Goal: Task Accomplishment & Management: Manage account settings

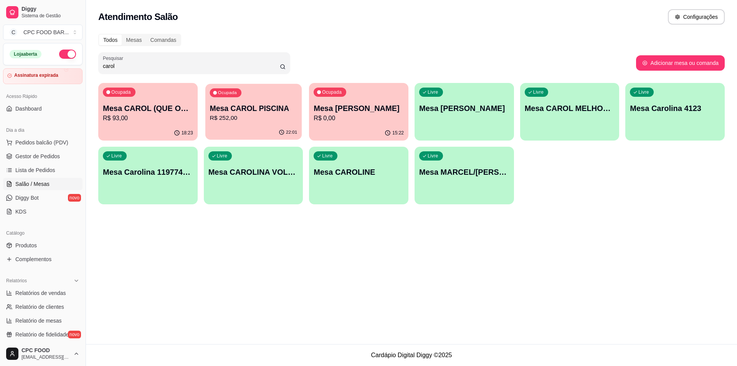
click at [258, 109] on p "Mesa CAROL PISCINA" at bounding box center [254, 108] width 88 height 10
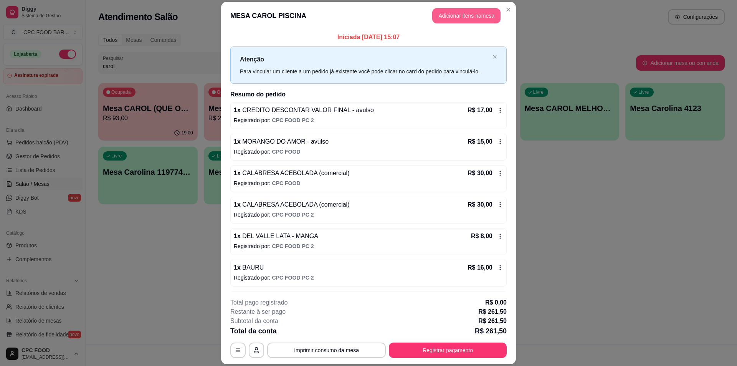
click at [474, 20] on button "Adicionar itens na mesa" at bounding box center [466, 15] width 68 height 15
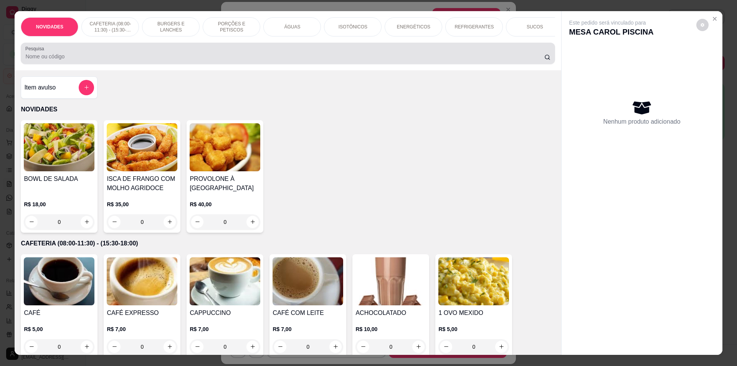
click at [139, 57] on div at bounding box center [287, 53] width 525 height 15
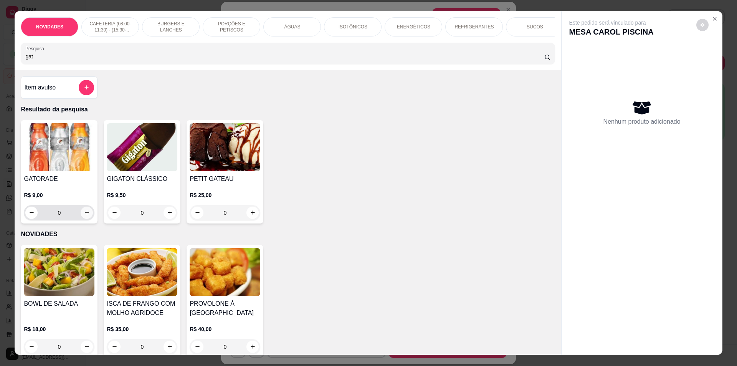
type input "gat"
click at [84, 215] on icon "increase-product-quantity" at bounding box center [87, 213] width 6 height 6
type input "1"
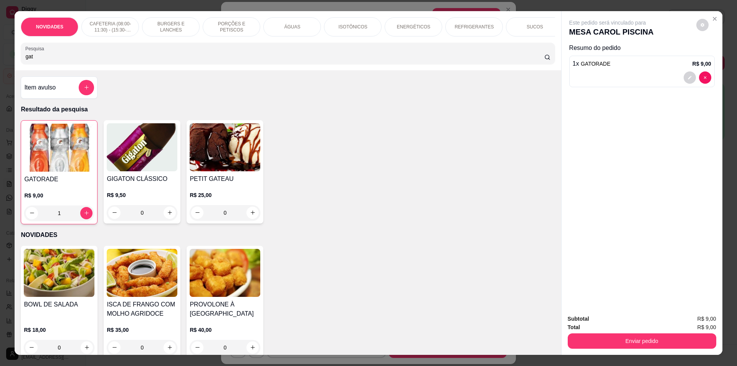
click at [63, 59] on input "gat" at bounding box center [284, 57] width 519 height 8
click at [60, 60] on input "gat" at bounding box center [284, 57] width 519 height 8
click at [59, 60] on input "gat" at bounding box center [284, 57] width 519 height 8
click at [58, 60] on input "gat" at bounding box center [284, 57] width 519 height 8
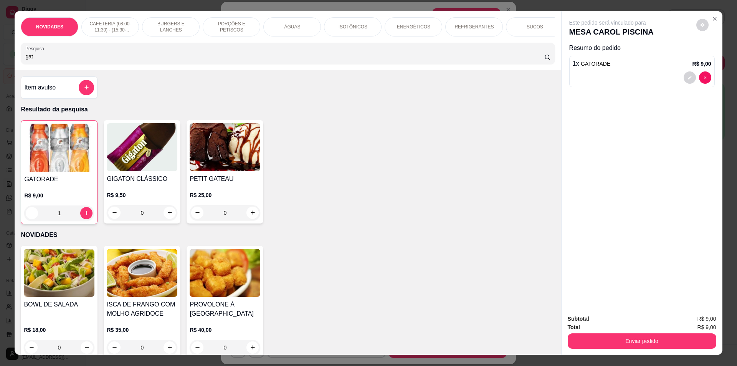
click at [56, 60] on input "gat" at bounding box center [284, 57] width 519 height 8
drag, startPoint x: 51, startPoint y: 60, endPoint x: 17, endPoint y: 63, distance: 33.5
click at [21, 62] on div "Pesquisa gat" at bounding box center [288, 53] width 534 height 21
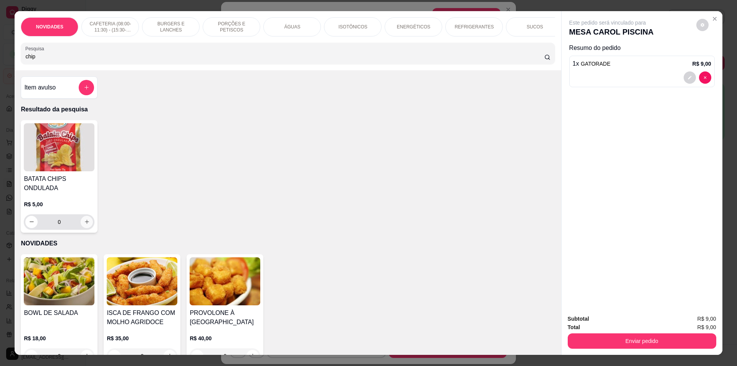
type input "chip"
click at [84, 225] on icon "increase-product-quantity" at bounding box center [87, 222] width 6 height 6
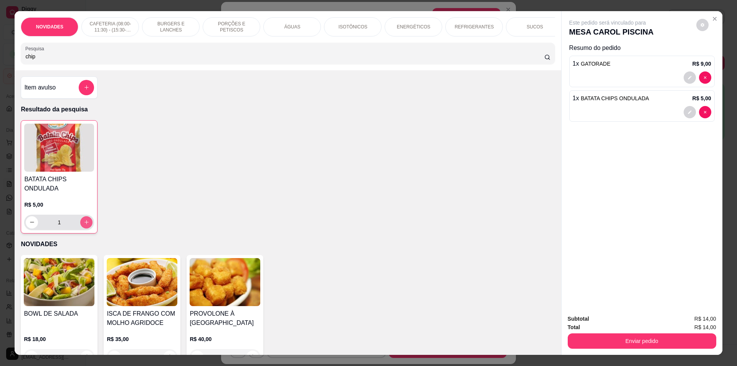
type input "1"
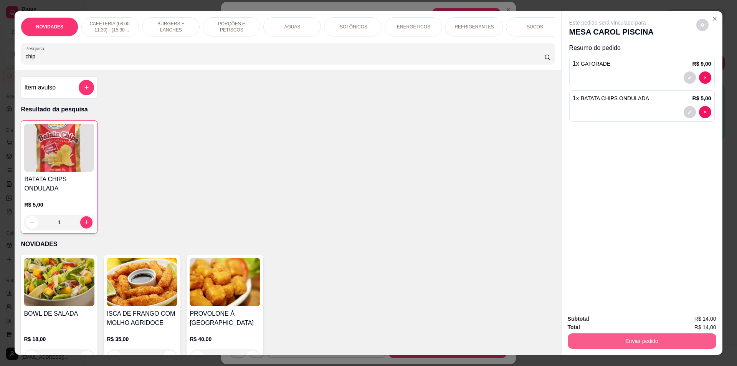
click at [599, 344] on button "Enviar pedido" at bounding box center [642, 340] width 149 height 15
click at [594, 315] on button "Não registrar e enviar pedido" at bounding box center [617, 322] width 80 height 15
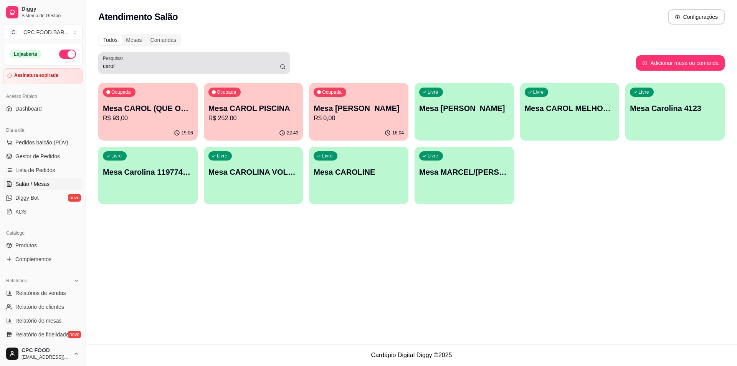
click at [120, 71] on div "Pesquisar carol" at bounding box center [194, 62] width 192 height 21
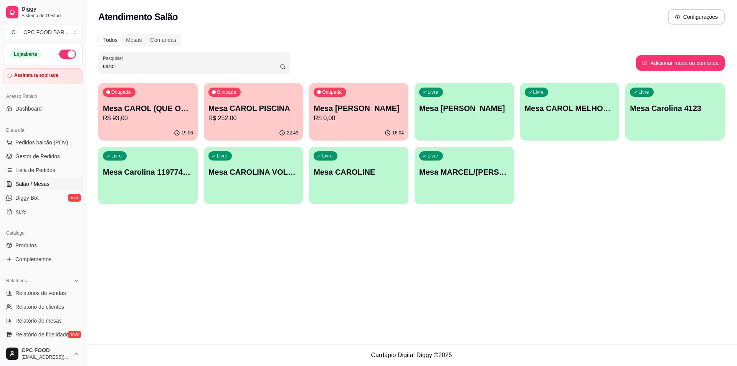
click at [119, 70] on div "carol" at bounding box center [194, 62] width 183 height 15
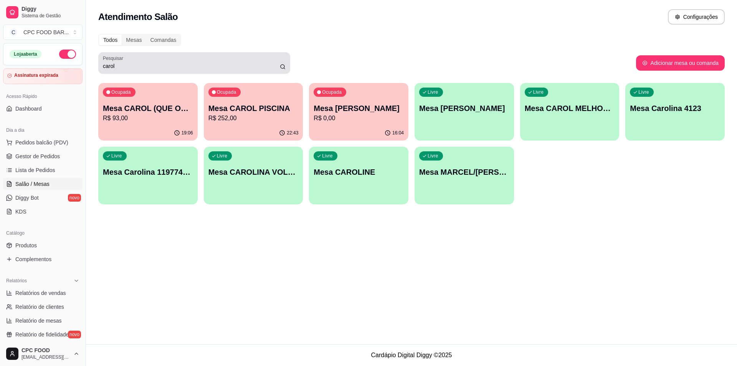
click at [119, 70] on div "carol" at bounding box center [194, 62] width 183 height 15
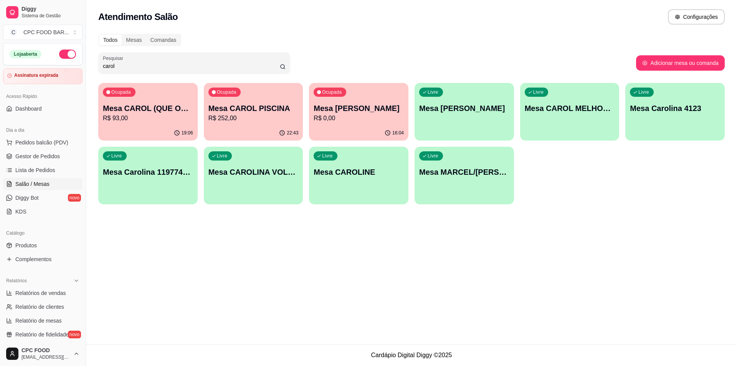
click at [117, 69] on input "carol" at bounding box center [191, 66] width 177 height 8
click at [117, 68] on input "carol" at bounding box center [191, 66] width 177 height 8
drag, startPoint x: 117, startPoint y: 68, endPoint x: 102, endPoint y: 66, distance: 14.7
click at [106, 67] on input "carol" at bounding box center [191, 66] width 177 height 8
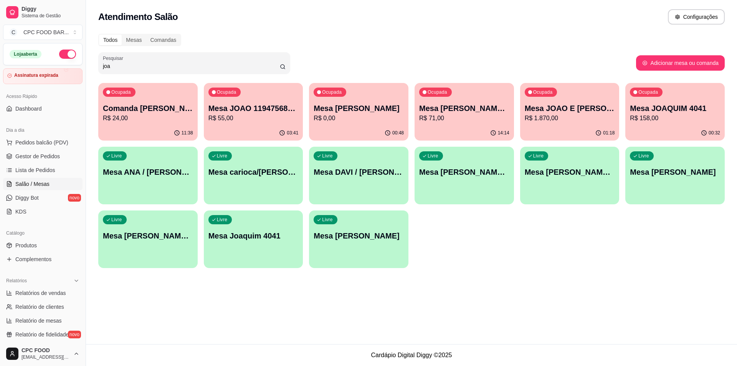
type input "joa"
click at [370, 119] on p "R$ 0,00" at bounding box center [359, 118] width 88 height 9
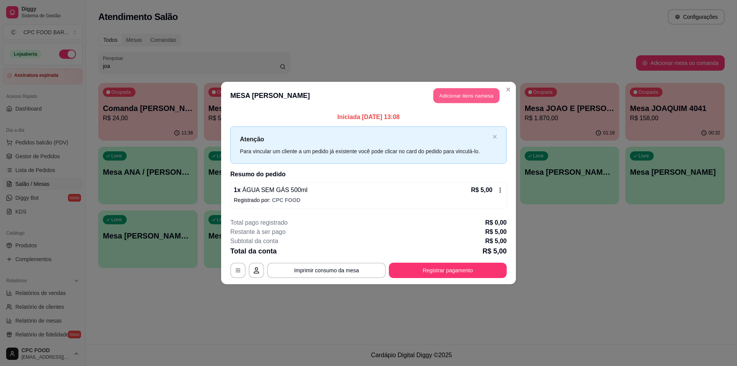
click at [457, 99] on button "Adicionar itens na mesa" at bounding box center [466, 95] width 66 height 15
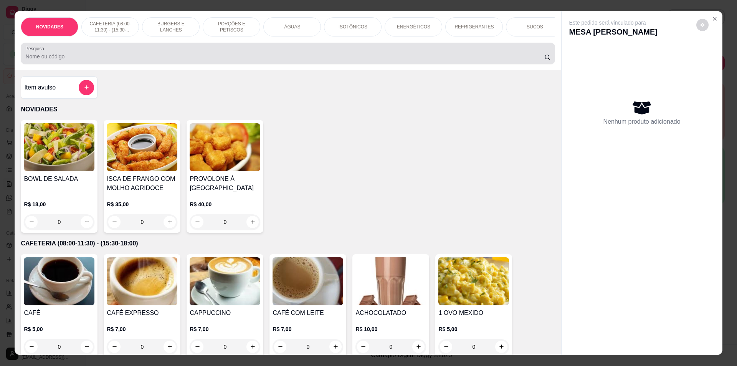
click at [153, 52] on div at bounding box center [287, 53] width 525 height 15
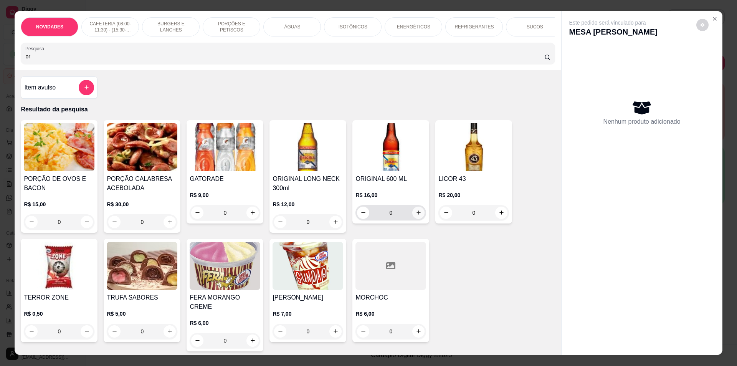
type input "or"
click at [417, 215] on icon "increase-product-quantity" at bounding box center [419, 213] width 6 height 6
type input "1"
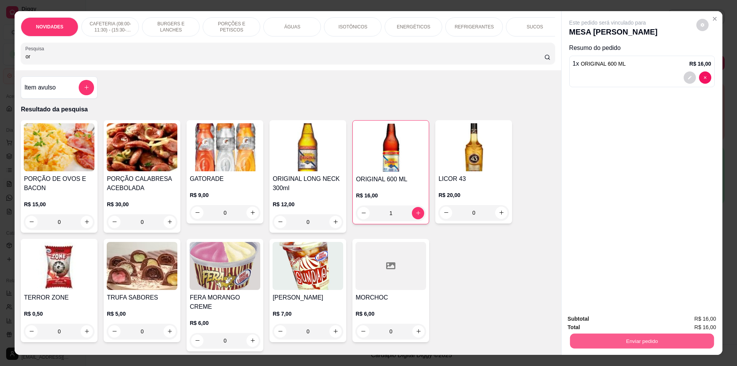
click at [601, 347] on button "Enviar pedido" at bounding box center [642, 341] width 144 height 15
click at [520, 313] on div "PORÇÃO DE OVOS E BACON R$ 15,00 0 PORÇÃO CALABRESA ACEBOLADA R$ 30,00 0 GATORAD…" at bounding box center [288, 235] width 534 height 231
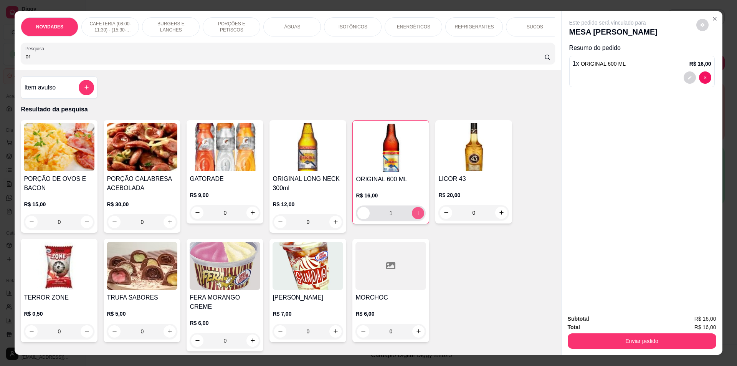
click at [415, 216] on icon "increase-product-quantity" at bounding box center [418, 213] width 6 height 6
type input "2"
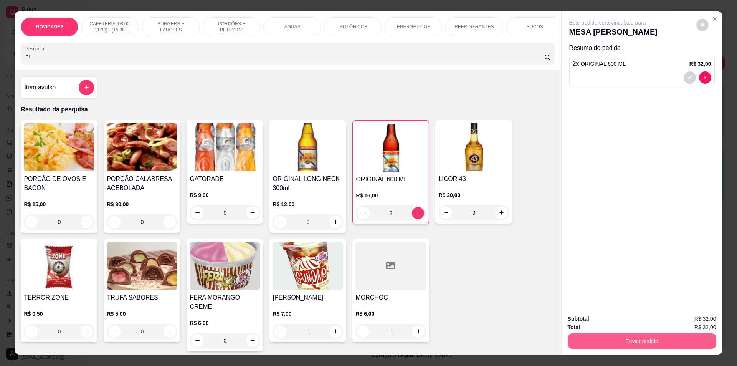
click at [585, 340] on button "Enviar pedido" at bounding box center [642, 340] width 149 height 15
click at [587, 323] on button "Não registrar e enviar pedido" at bounding box center [617, 322] width 80 height 15
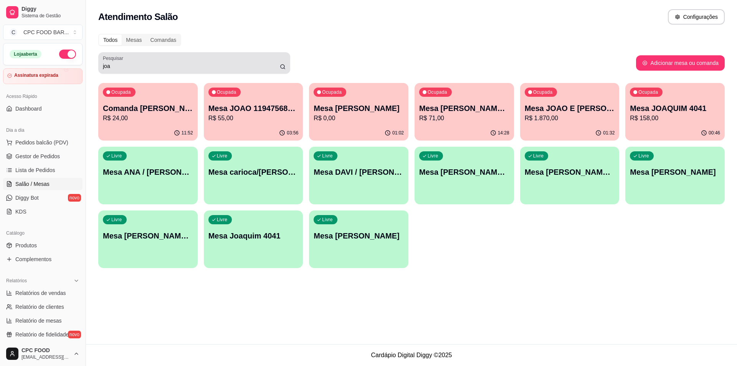
click at [169, 67] on input "joa" at bounding box center [191, 66] width 177 height 8
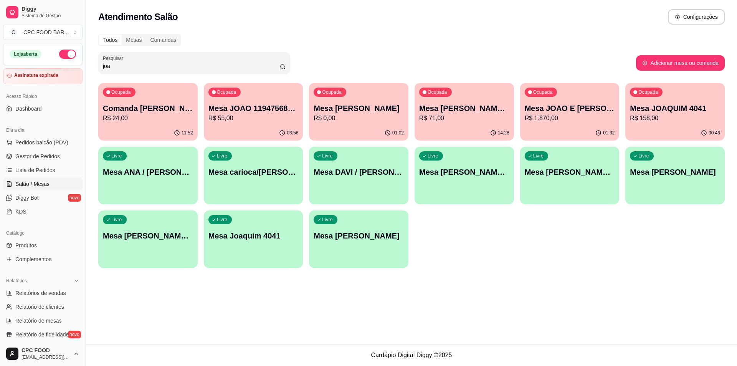
click at [169, 67] on input "joa" at bounding box center [191, 66] width 177 height 8
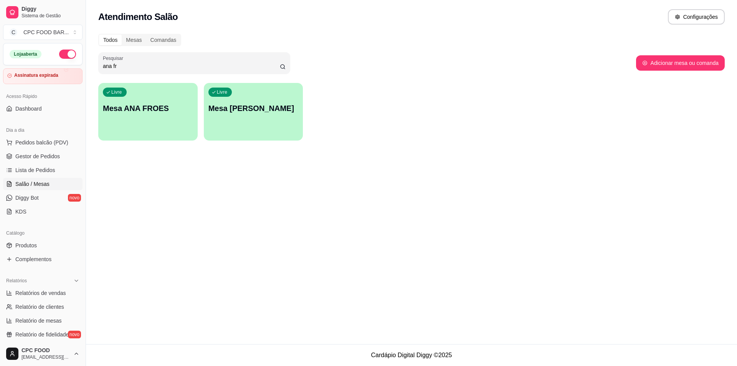
type input "ana fr"
click at [172, 116] on div "Livre Mesa ANA FROES" at bounding box center [147, 107] width 99 height 48
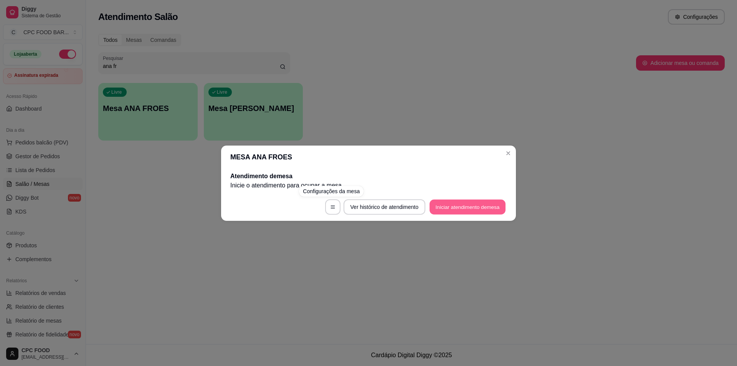
click at [438, 203] on button "Iniciar atendimento de mesa" at bounding box center [468, 206] width 76 height 15
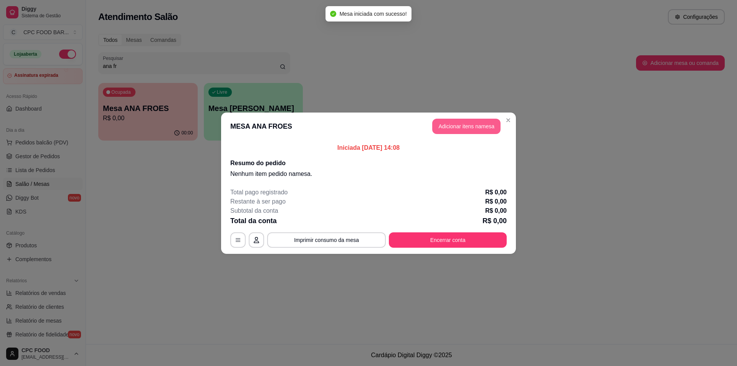
click at [454, 124] on button "Adicionar itens na mesa" at bounding box center [466, 126] width 68 height 15
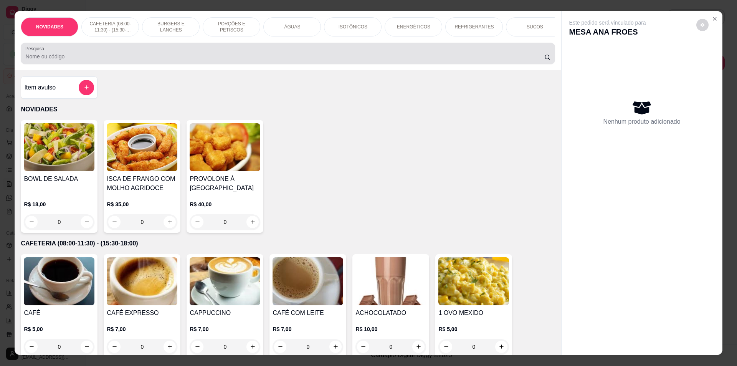
click at [221, 60] on input "Pesquisa" at bounding box center [284, 57] width 519 height 8
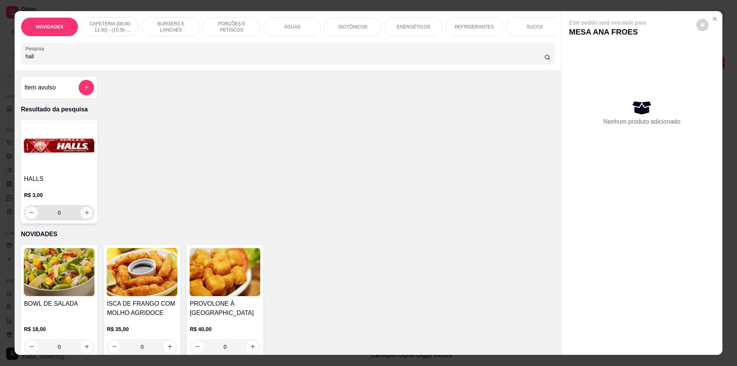
type input "hall"
click at [85, 215] on icon "increase-product-quantity" at bounding box center [87, 212] width 4 height 4
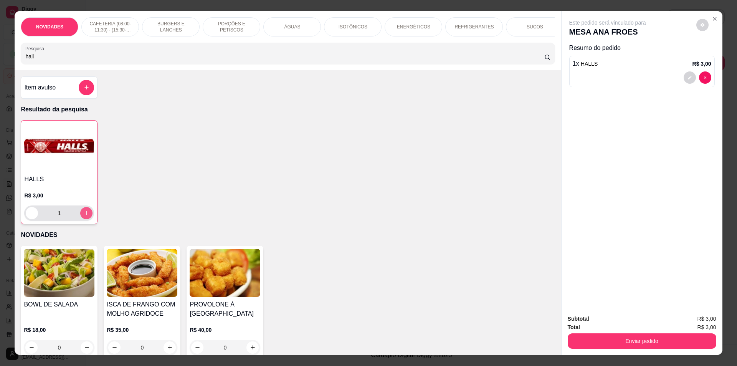
type input "1"
click at [84, 216] on icon "increase-product-quantity" at bounding box center [87, 213] width 6 height 6
type input "2"
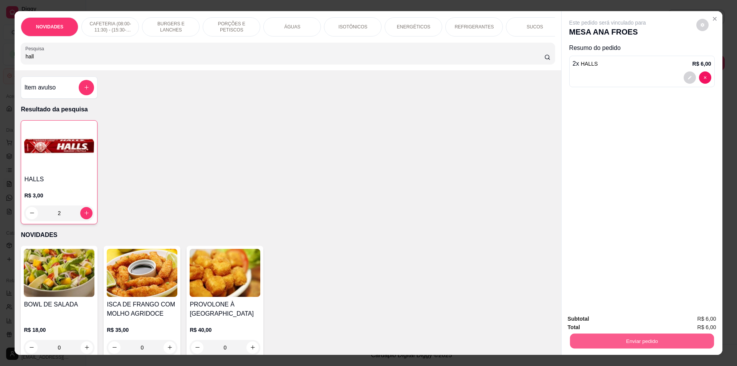
click at [686, 338] on button "Enviar pedido" at bounding box center [642, 341] width 144 height 15
click at [647, 319] on button "Não registrar e enviar pedido" at bounding box center [617, 322] width 78 height 14
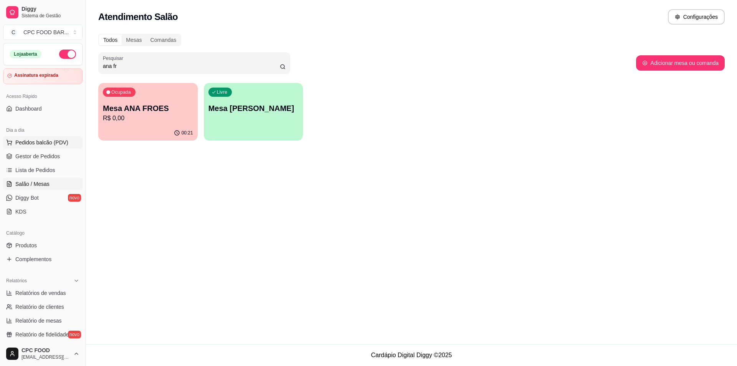
click at [39, 143] on span "Pedidos balcão (PDV)" at bounding box center [41, 143] width 53 height 8
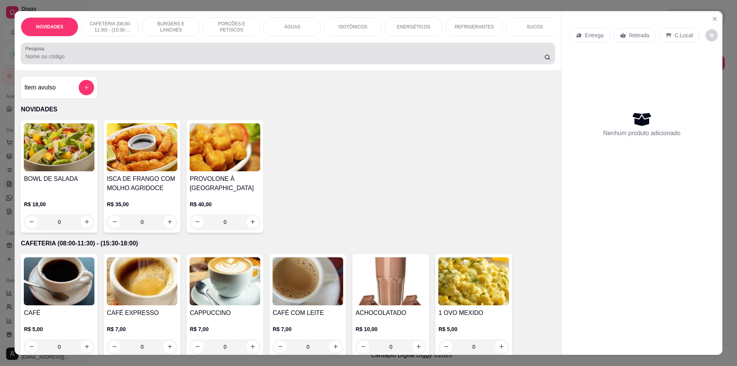
click at [149, 58] on input "Pesquisa" at bounding box center [284, 57] width 519 height 8
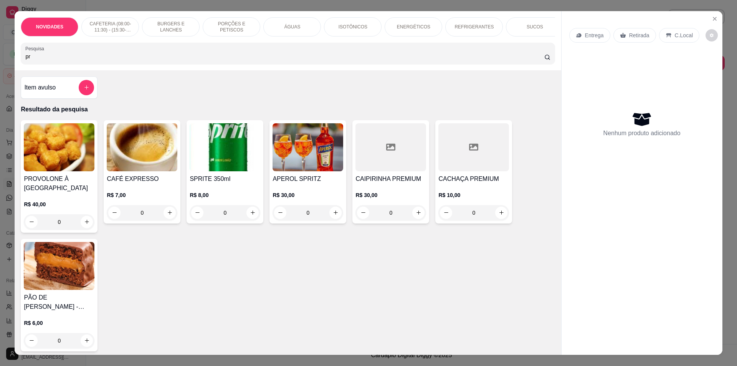
type input "p"
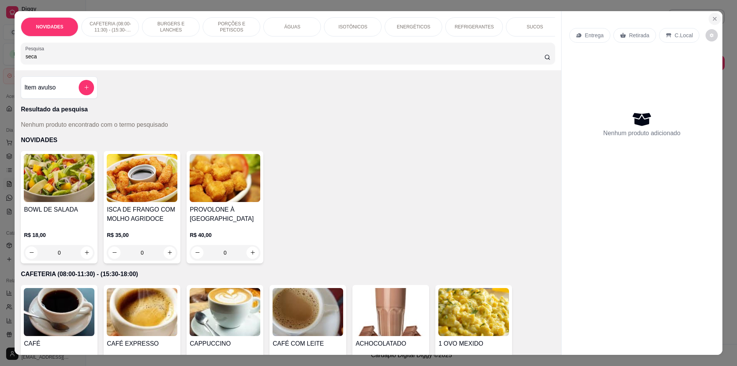
type input "seca"
click at [714, 18] on icon "Close" at bounding box center [715, 19] width 6 height 6
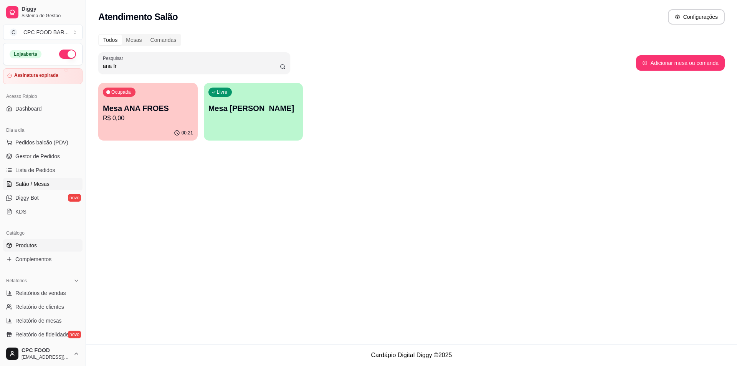
click at [26, 247] on span "Produtos" at bounding box center [25, 245] width 21 height 8
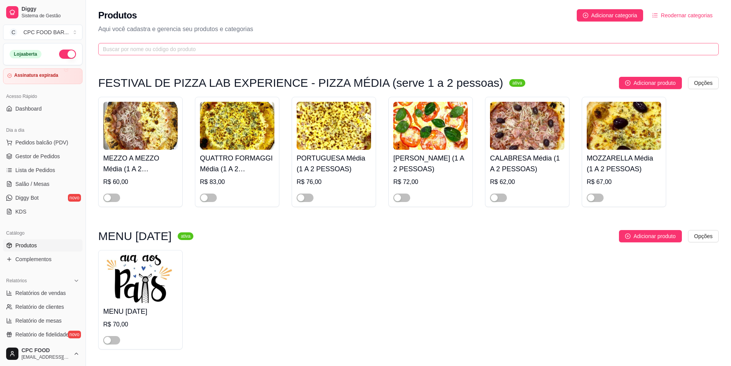
click at [142, 44] on span at bounding box center [408, 49] width 621 height 12
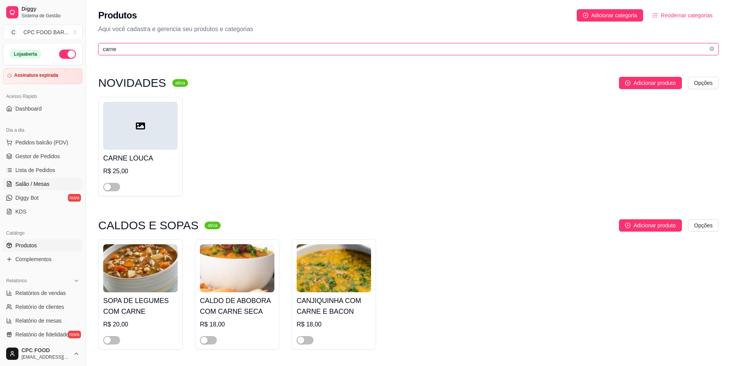
type input "carne"
click at [37, 185] on span "Salão / Mesas" at bounding box center [32, 184] width 34 height 8
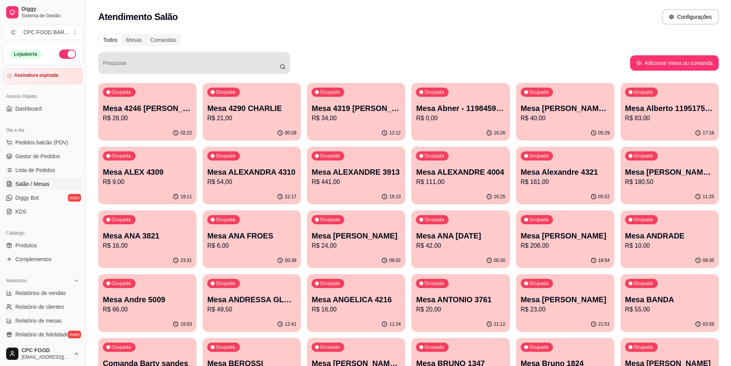
click at [157, 61] on div at bounding box center [194, 62] width 183 height 15
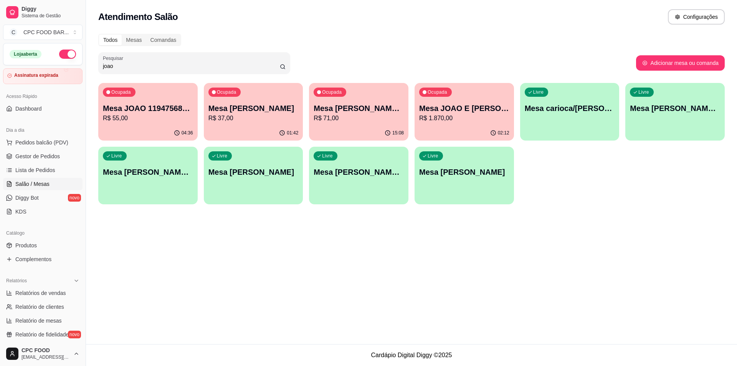
type input "joao"
click at [218, 114] on div "Mesa [PERSON_NAME] R$ 37,00" at bounding box center [253, 113] width 90 height 20
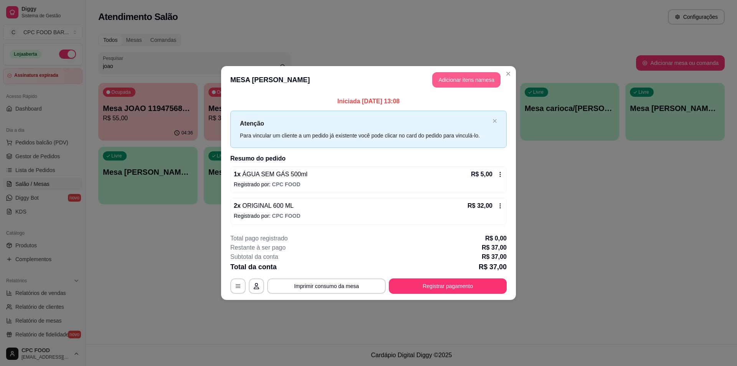
click at [463, 76] on button "Adicionar itens na mesa" at bounding box center [466, 79] width 68 height 15
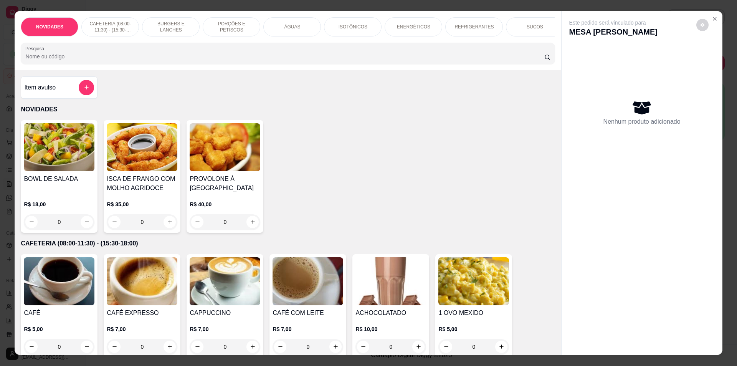
click at [250, 60] on input "Pesquisa" at bounding box center [284, 57] width 519 height 8
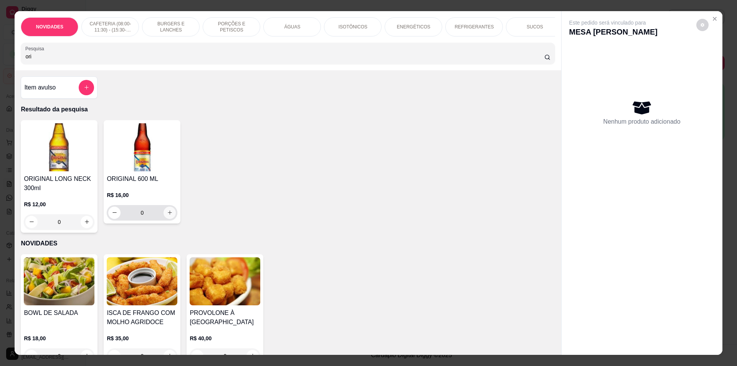
type input "ori"
click at [167, 215] on icon "increase-product-quantity" at bounding box center [170, 213] width 6 height 6
type input "1"
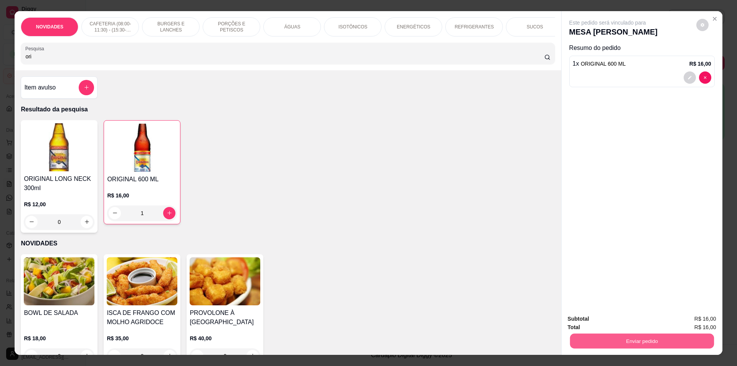
click at [640, 339] on button "Enviar pedido" at bounding box center [642, 341] width 144 height 15
click at [616, 327] on button "Não registrar e enviar pedido" at bounding box center [617, 322] width 78 height 14
